Goal: Book appointment/travel/reservation

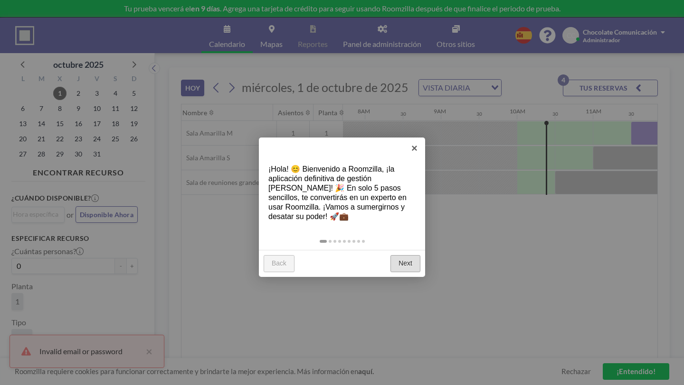
scroll to position [0, 586]
click at [408, 255] on link "Next" at bounding box center [405, 263] width 30 height 17
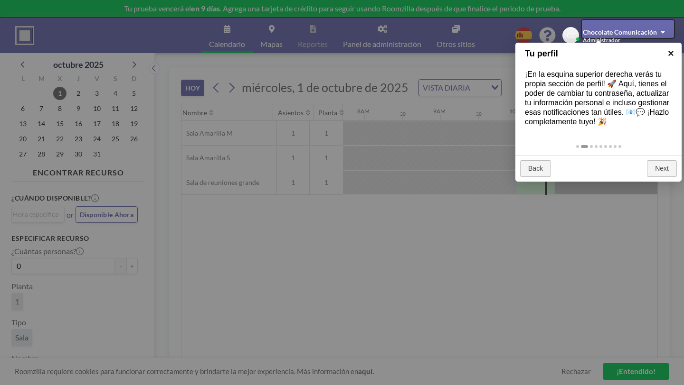
click at [669, 53] on link "×" at bounding box center [670, 53] width 21 height 21
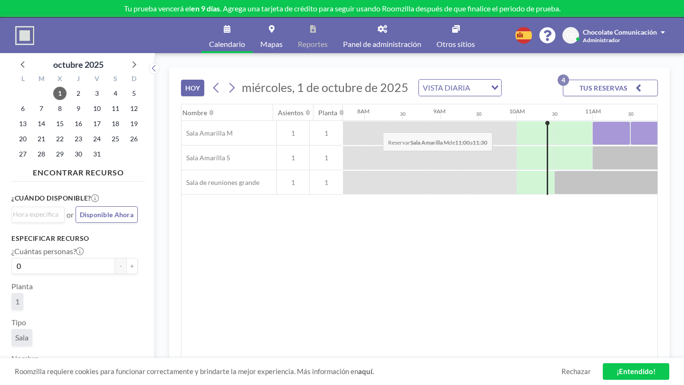
click at [592, 122] on div at bounding box center [611, 134] width 38 height 24
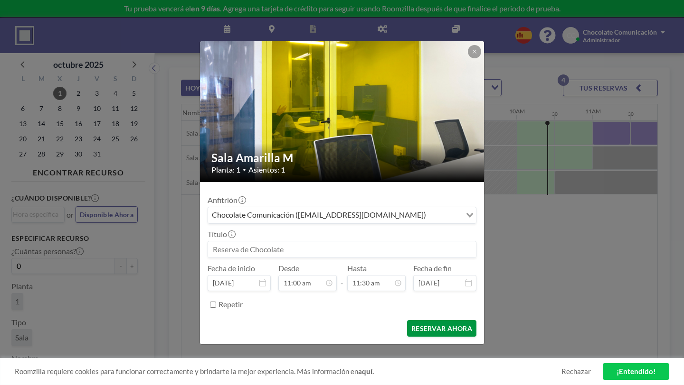
click at [432, 320] on button "RESERVAR AHORA" at bounding box center [441, 328] width 69 height 17
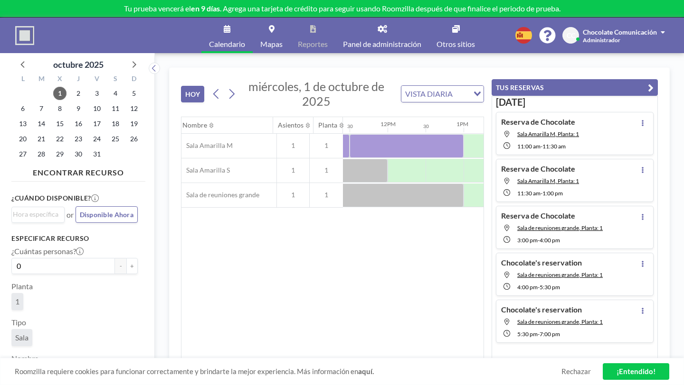
scroll to position [0, 868]
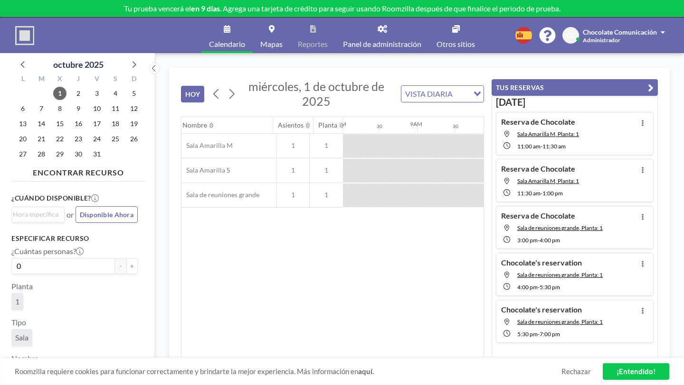
scroll to position [0, 617]
click at [561, 134] on div at bounding box center [580, 146] width 38 height 24
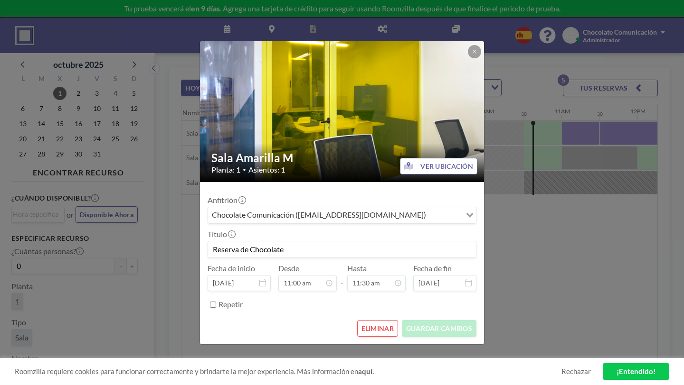
click at [369, 320] on button "ELIMINAR" at bounding box center [377, 328] width 41 height 17
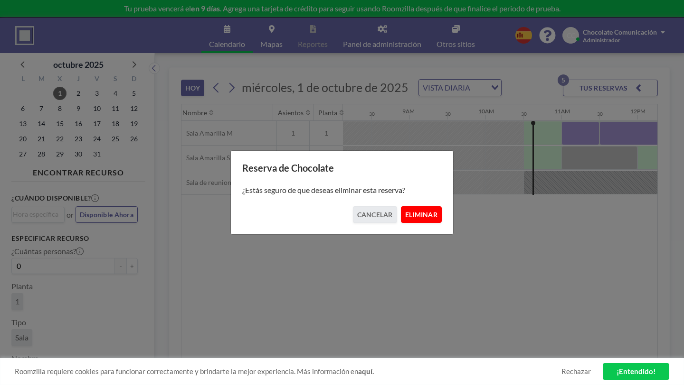
click at [417, 208] on button "ELIMINAR" at bounding box center [421, 214] width 41 height 17
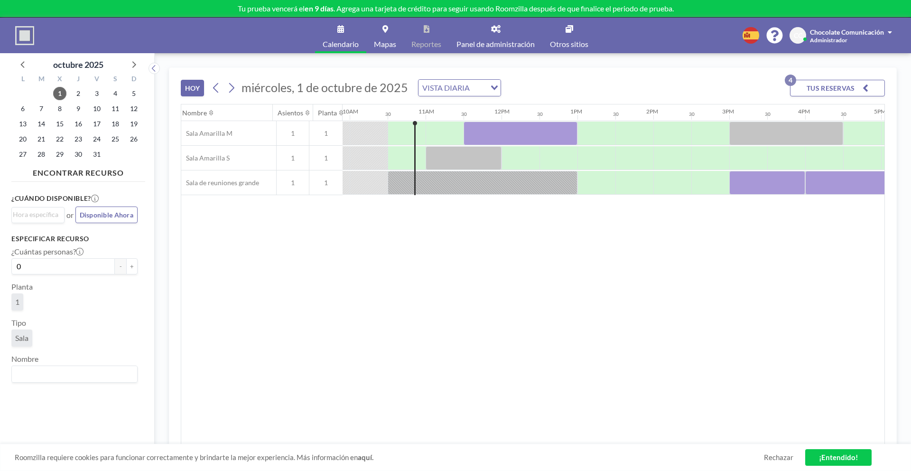
scroll to position [0, 760]
click at [397, 159] on div at bounding box center [400, 157] width 38 height 23
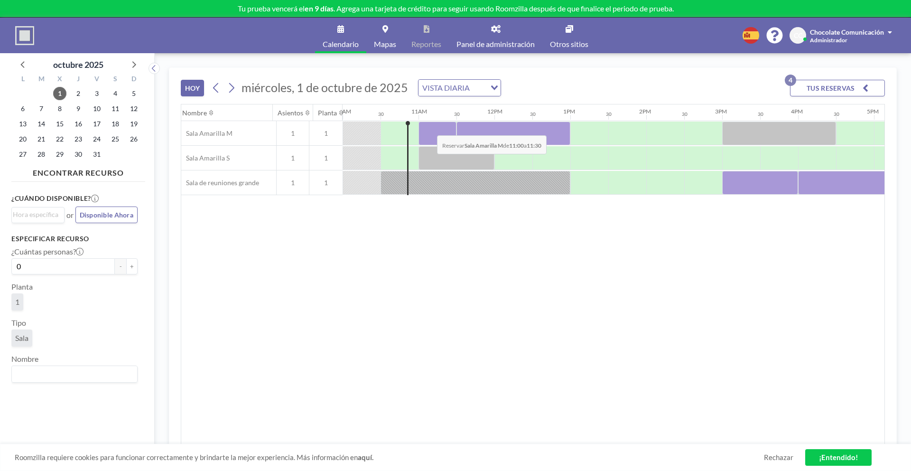
click at [430, 128] on div at bounding box center [438, 134] width 38 height 24
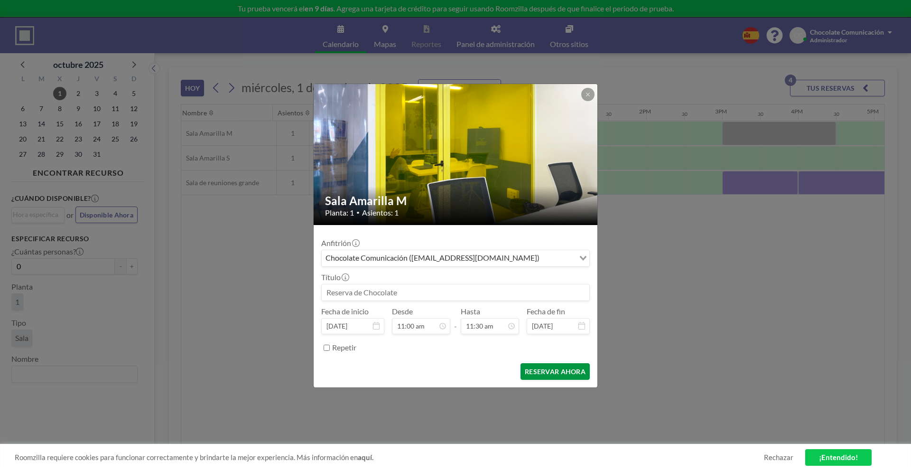
click at [549, 376] on button "RESERVAR AHORA" at bounding box center [555, 371] width 69 height 17
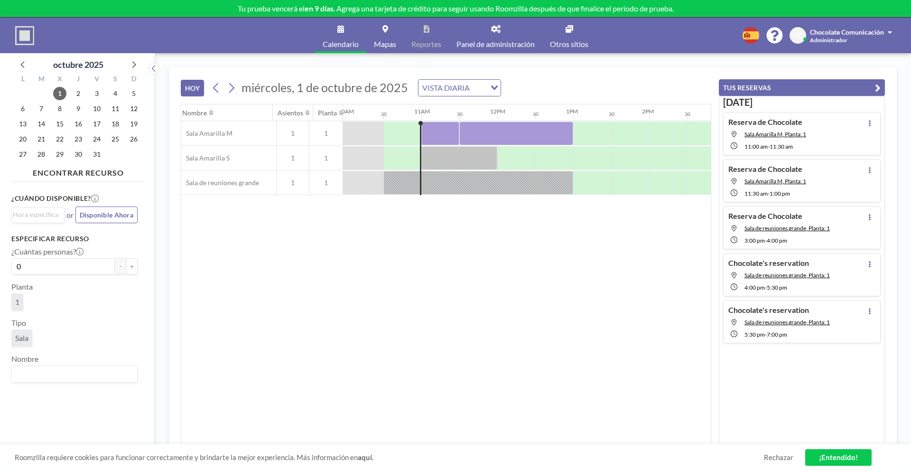
scroll to position [0, 760]
click at [521, 155] on div at bounding box center [514, 158] width 38 height 24
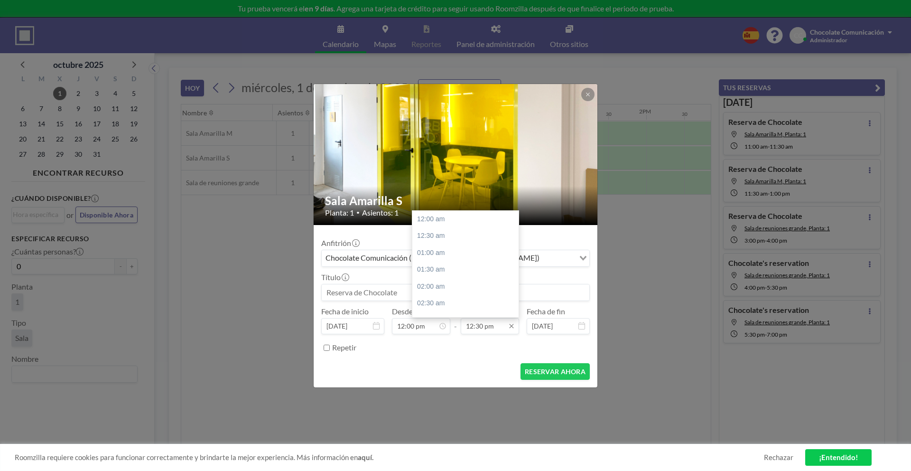
scroll to position [422, 0]
click at [472, 327] on input "12:30 pm" at bounding box center [490, 326] width 58 height 16
click at [467, 241] on div "01:00 pm" at bounding box center [466, 235] width 106 height 17
type input "01:00 pm"
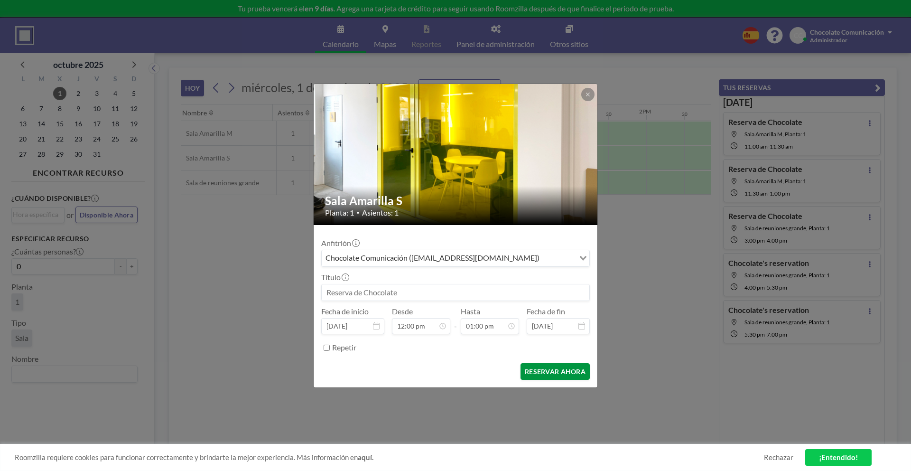
click at [560, 377] on button "RESERVAR AHORA" at bounding box center [555, 371] width 69 height 17
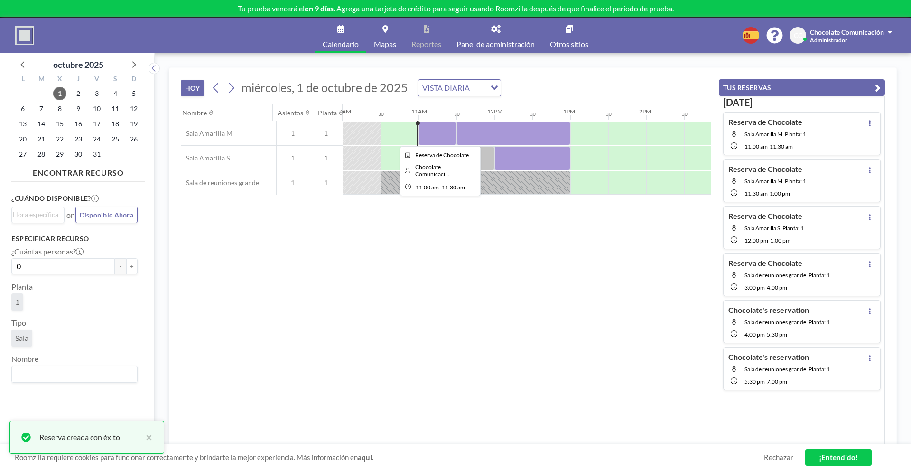
click at [440, 126] on div at bounding box center [438, 134] width 38 height 24
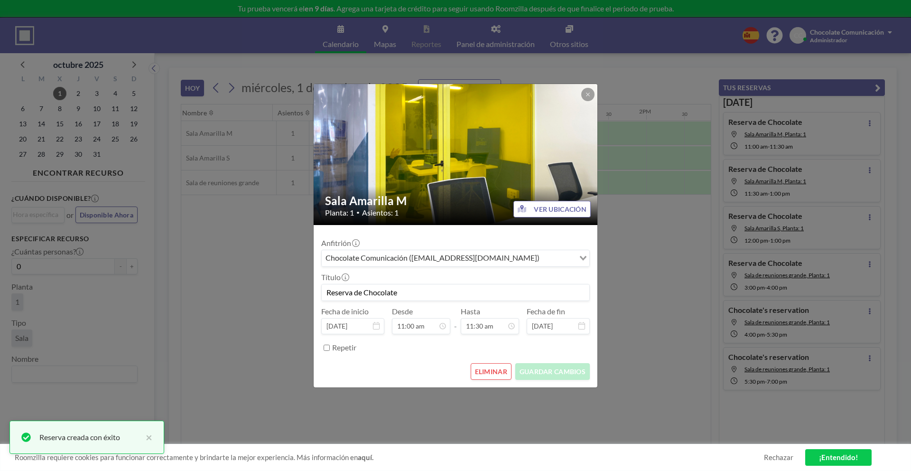
click at [493, 373] on button "ELIMINAR" at bounding box center [491, 371] width 41 height 17
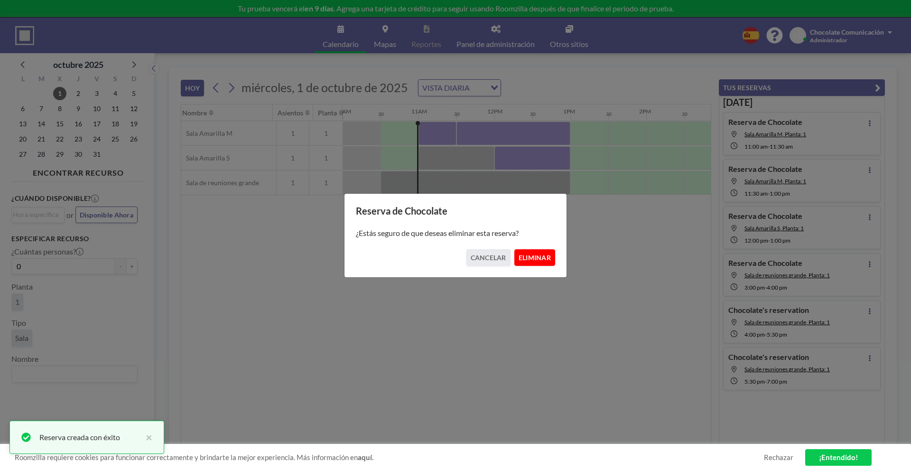
click at [538, 250] on button "ELIMINAR" at bounding box center [535, 257] width 41 height 17
